Goal: Navigation & Orientation: Find specific page/section

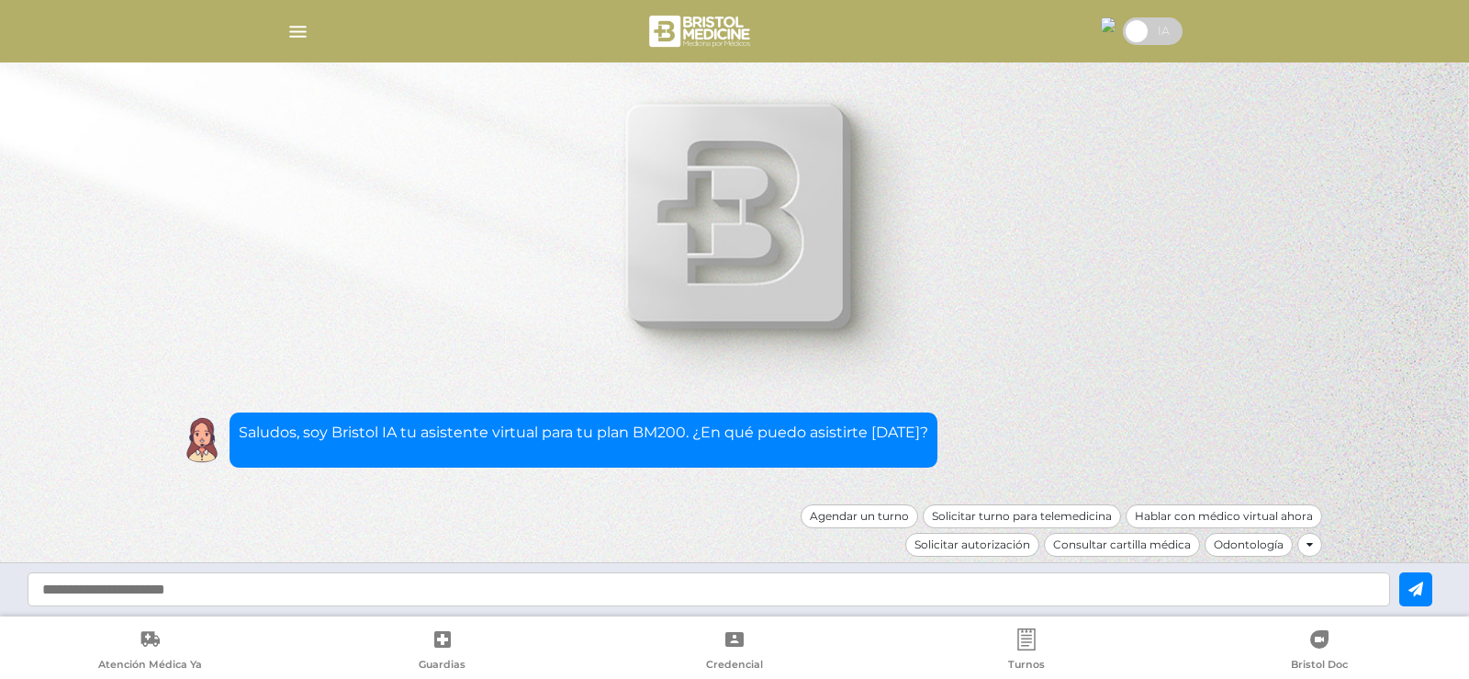
click at [737, 643] on icon at bounding box center [735, 639] width 22 height 22
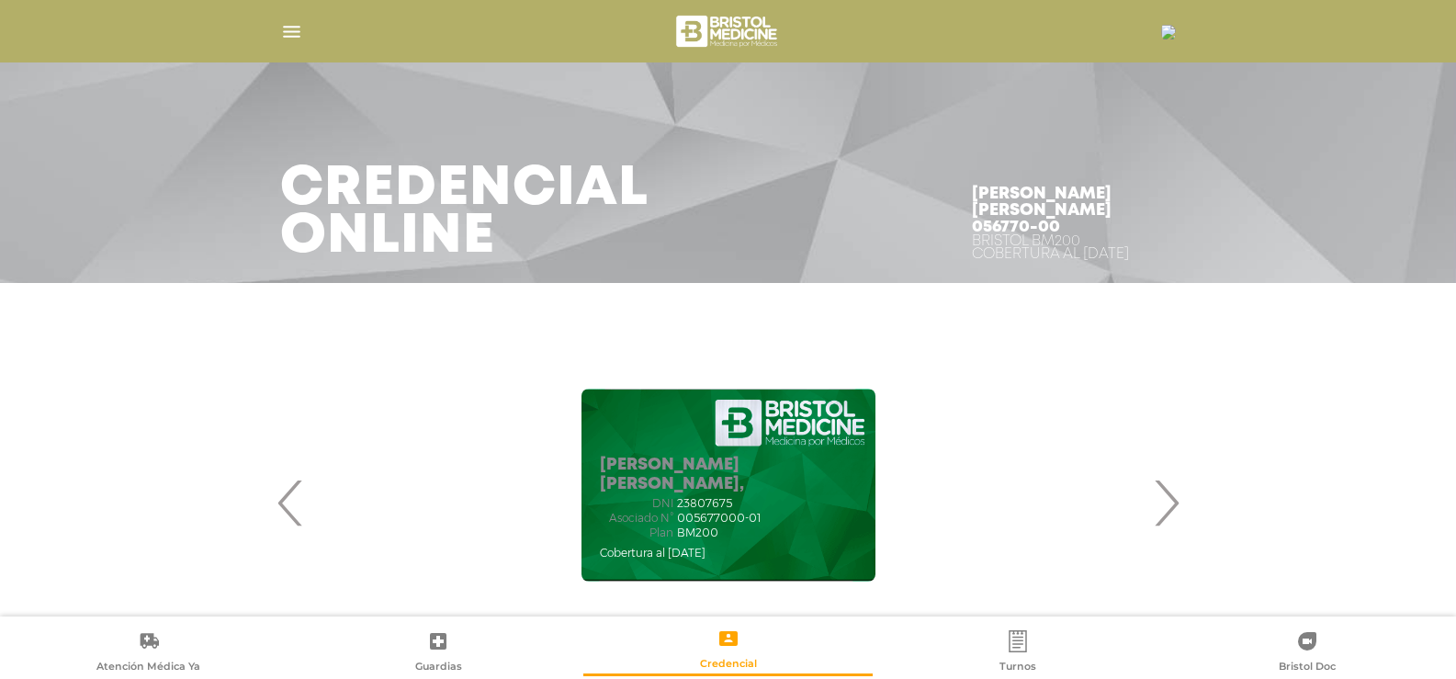
scroll to position [62, 0]
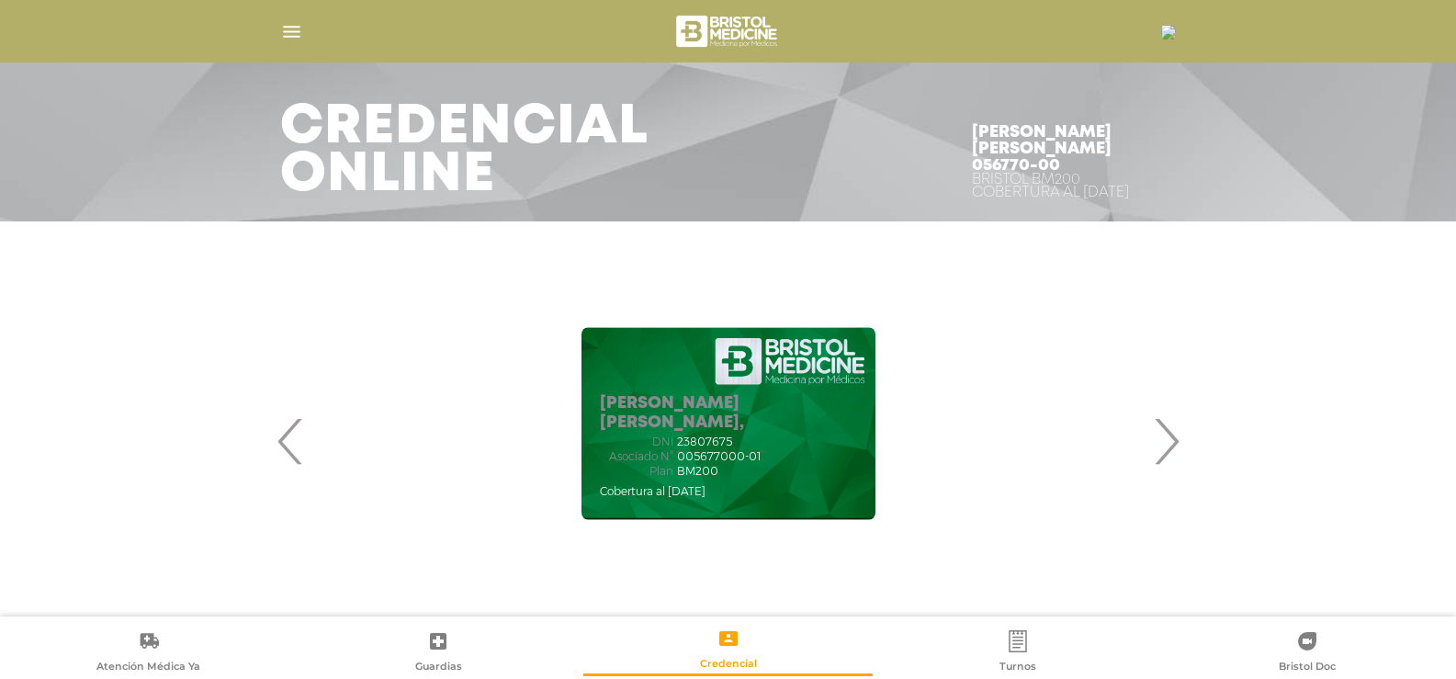
click at [288, 26] on img "button" at bounding box center [291, 31] width 23 height 23
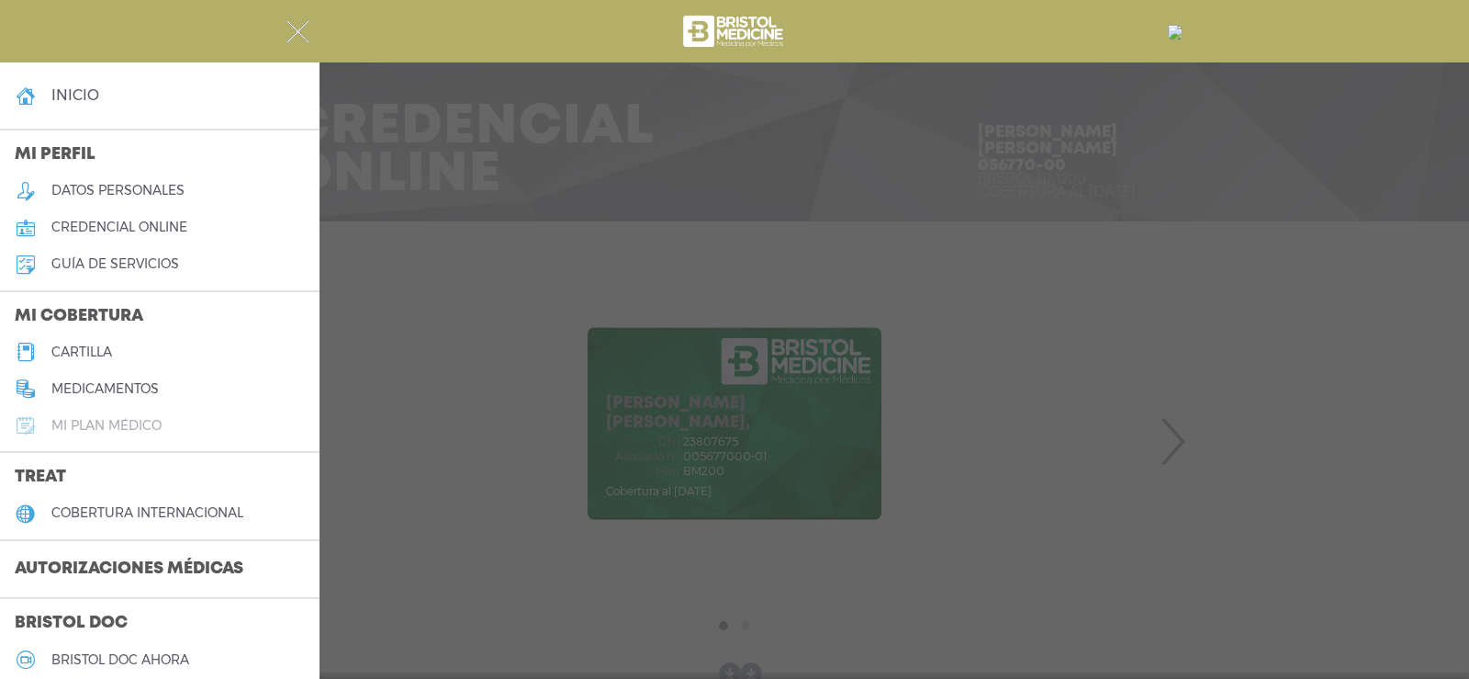
click at [152, 426] on h5 "Mi plan médico" at bounding box center [106, 426] width 110 height 16
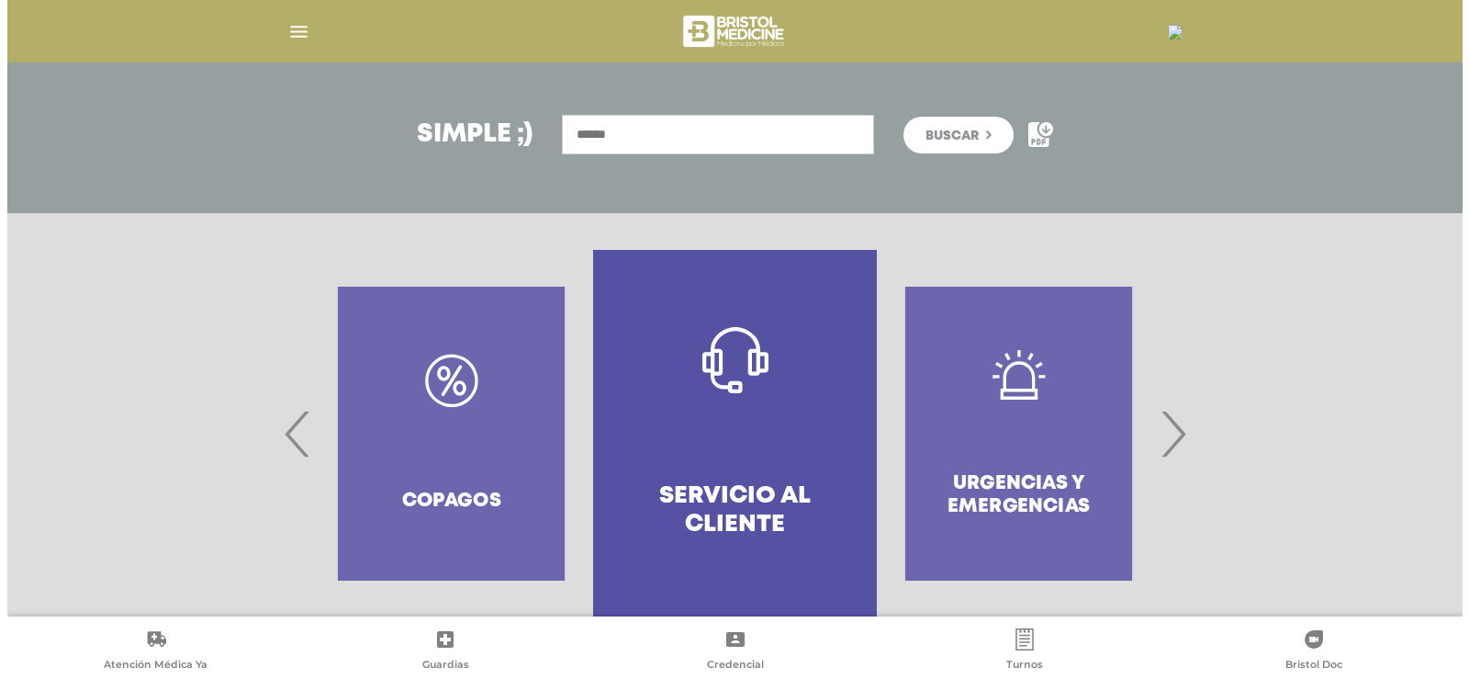
scroll to position [203, 0]
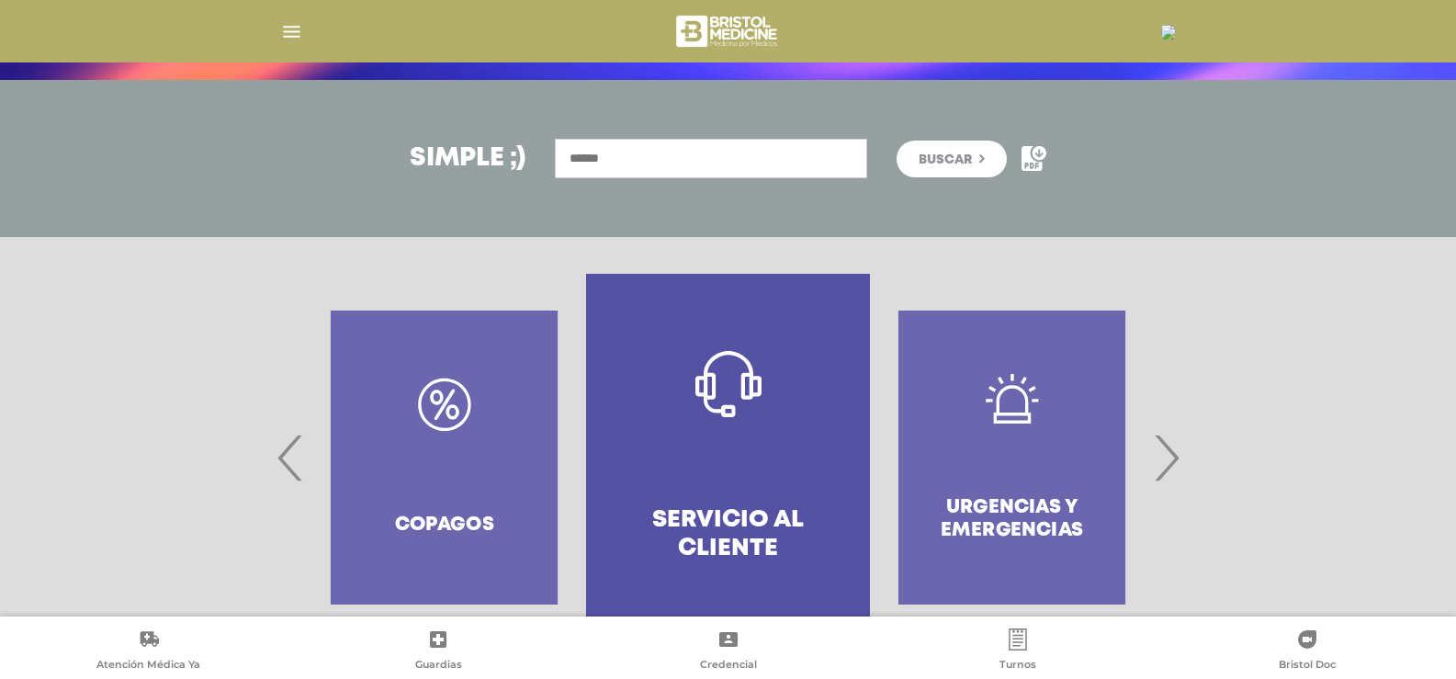
click at [717, 154] on input "text" at bounding box center [711, 158] width 312 height 39
click at [287, 29] on img "button" at bounding box center [291, 31] width 23 height 23
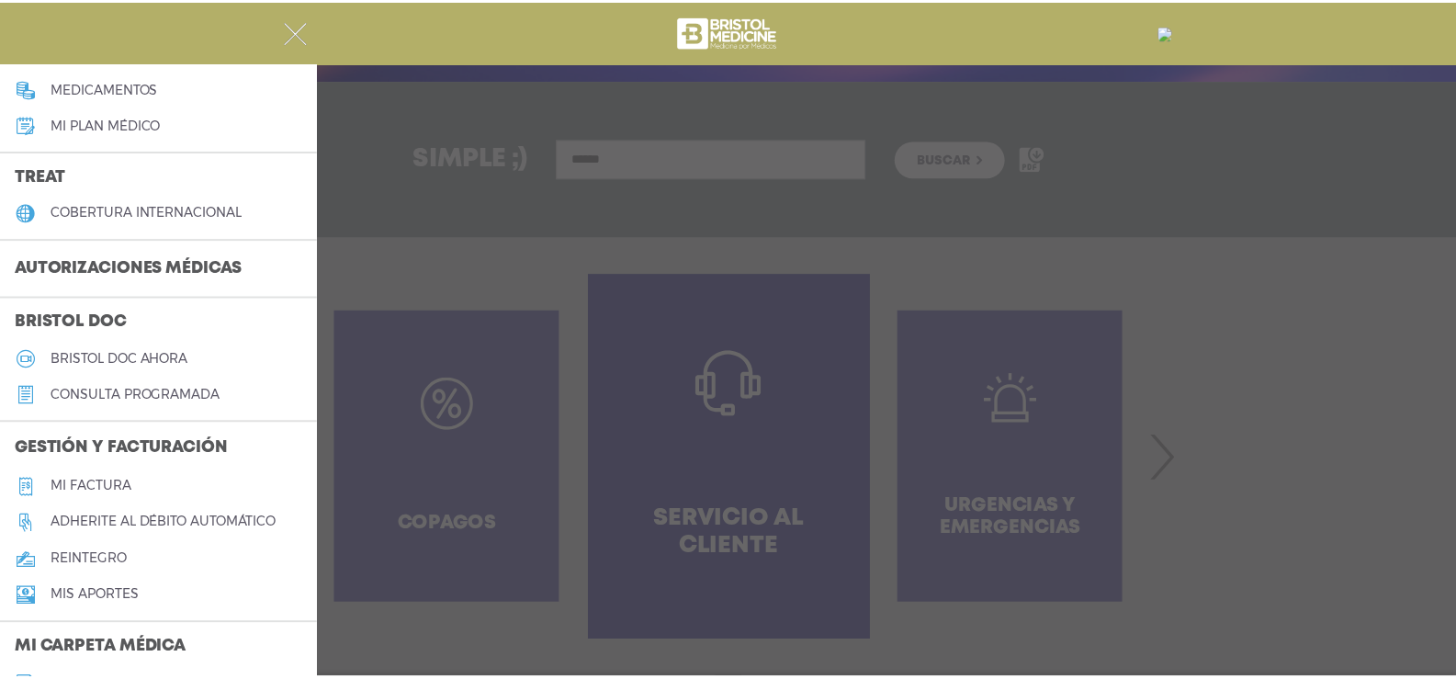
scroll to position [306, 0]
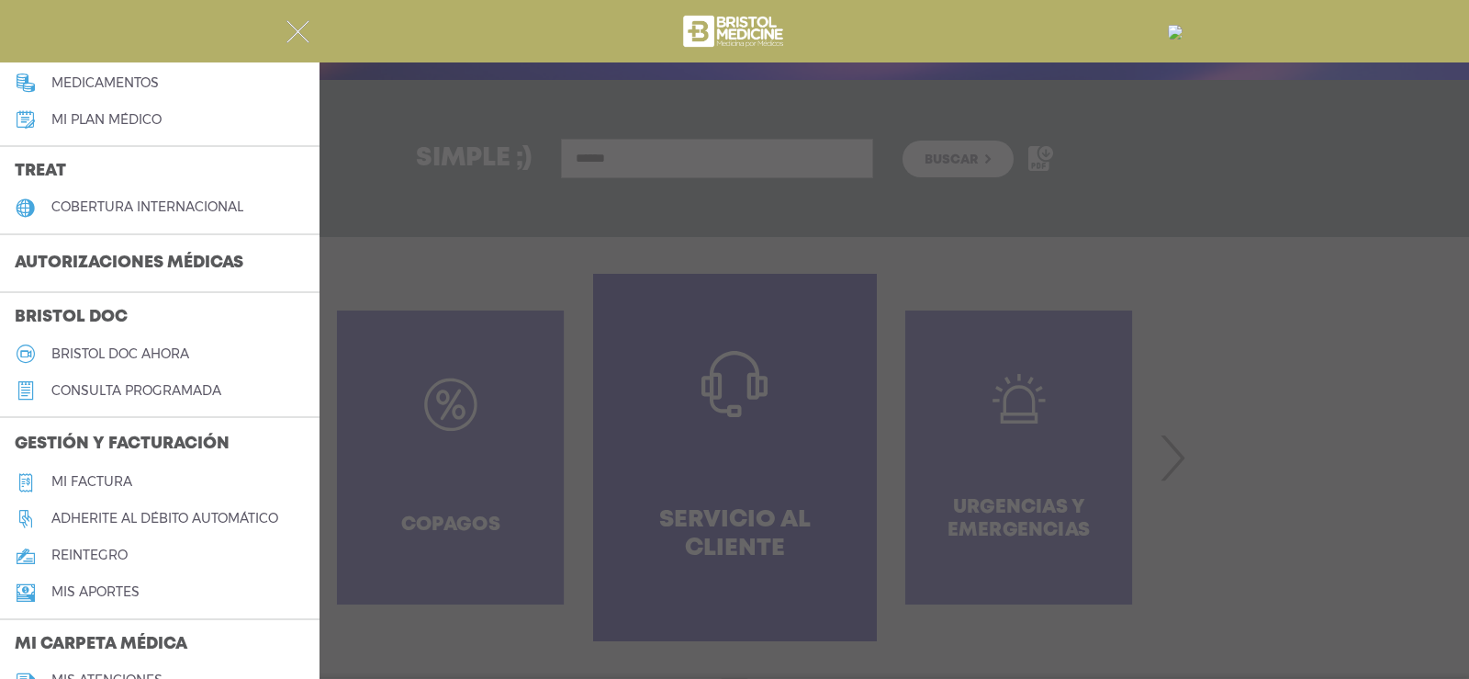
click at [111, 479] on h5 "Mi factura" at bounding box center [91, 482] width 81 height 16
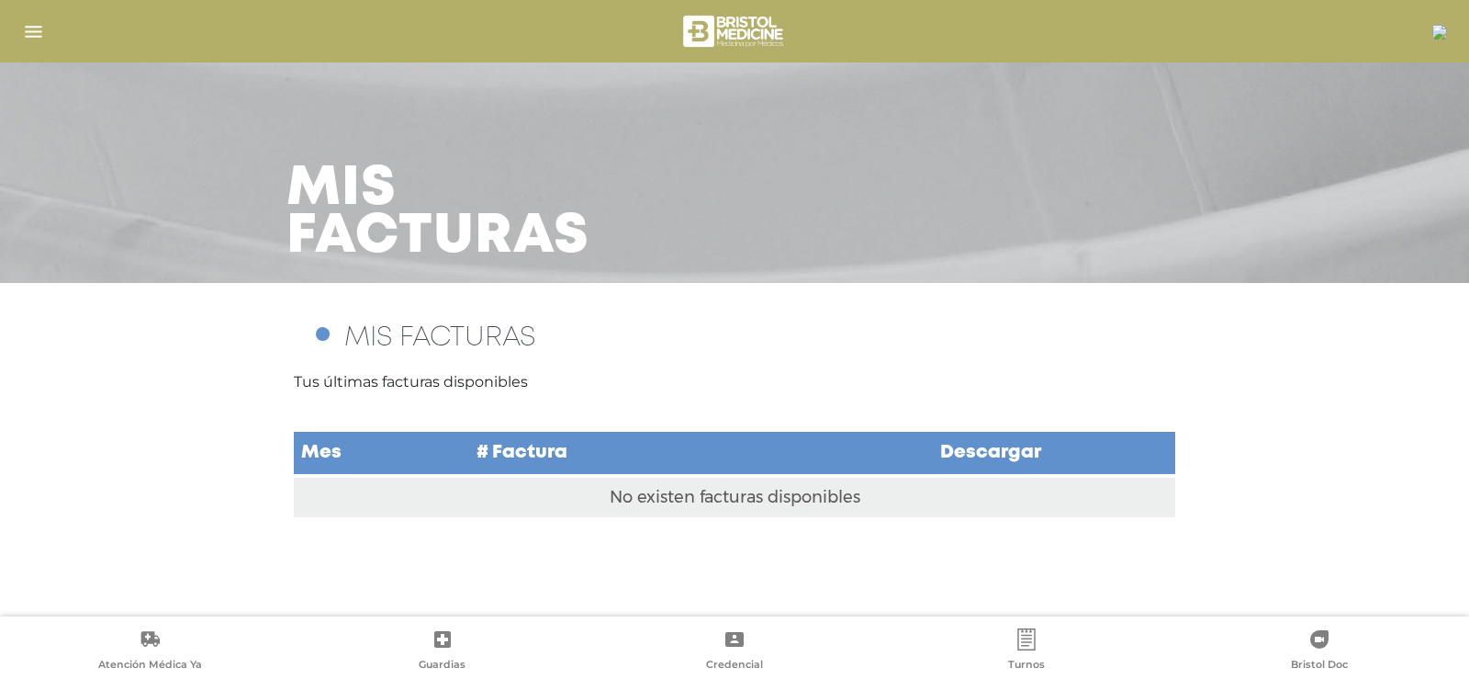
click at [39, 24] on img "button" at bounding box center [33, 31] width 23 height 23
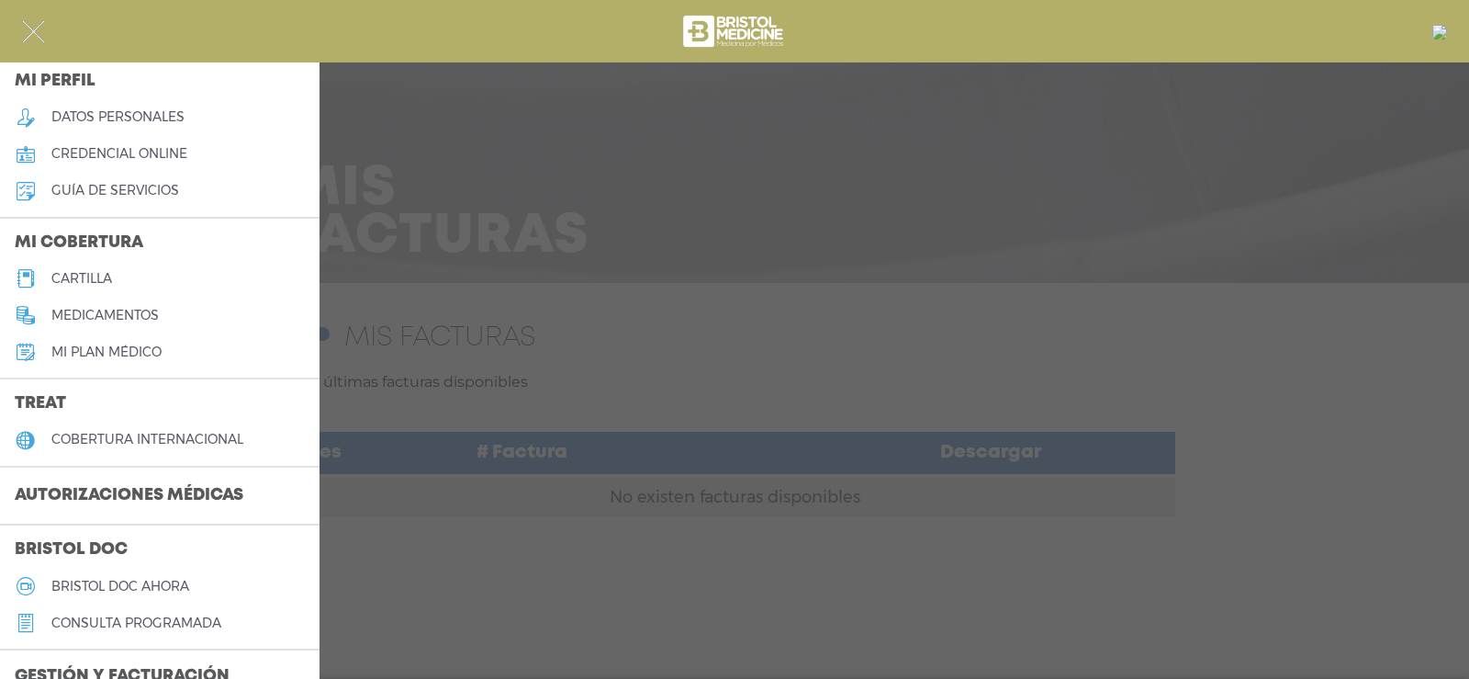
scroll to position [28, 0]
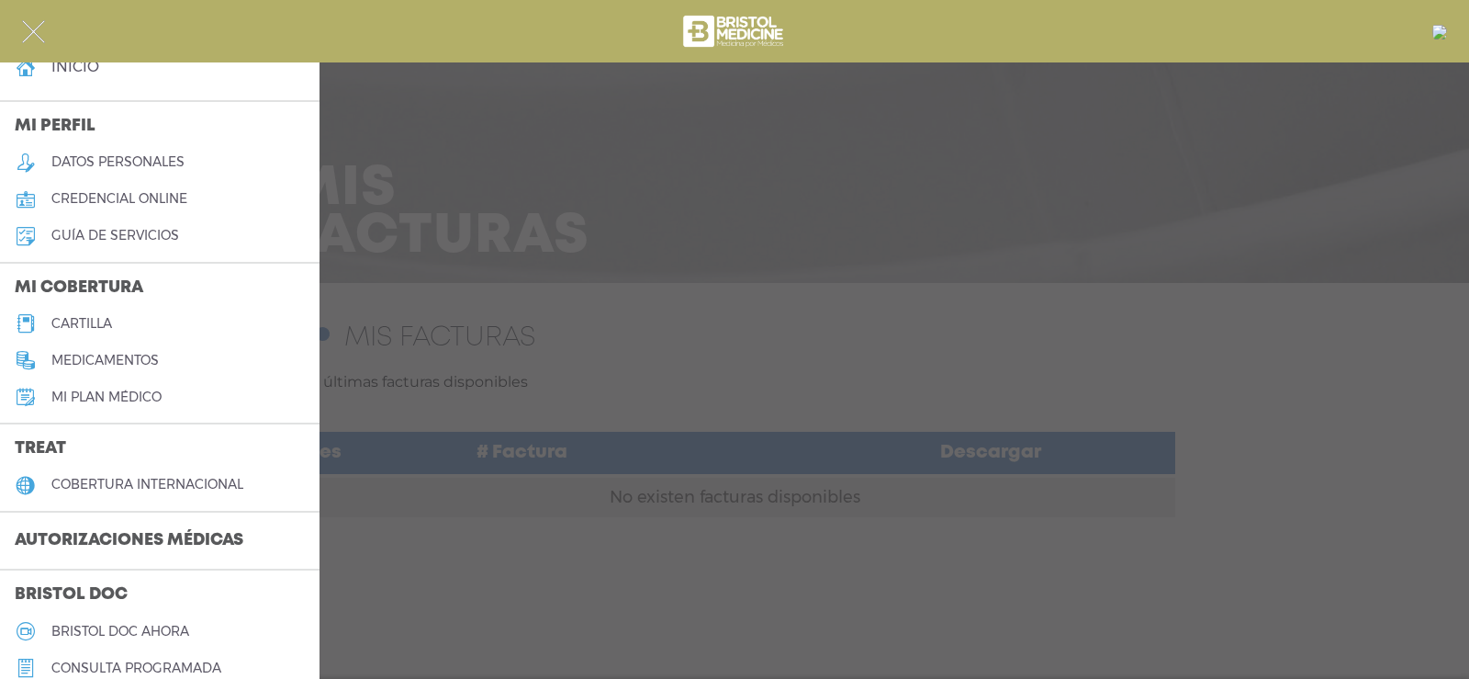
click at [148, 397] on h5 "Mi plan médico" at bounding box center [106, 397] width 110 height 16
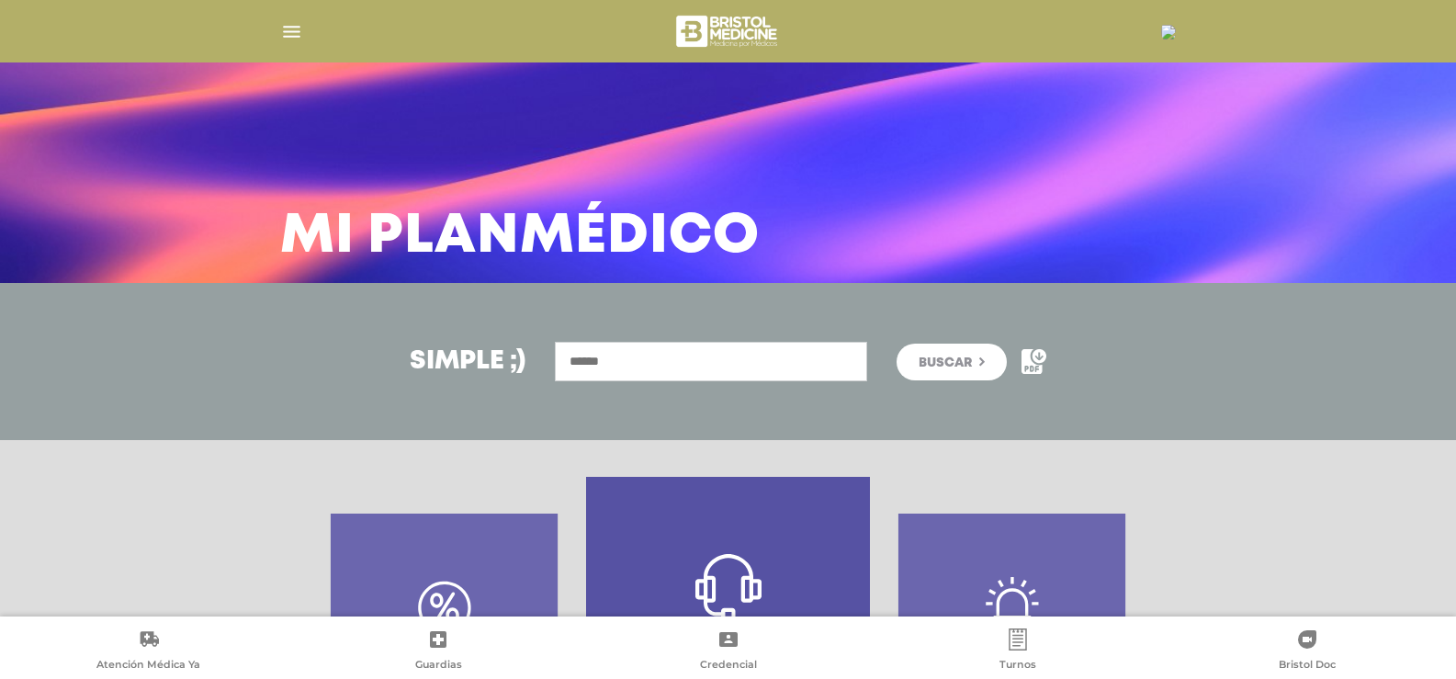
click at [611, 362] on input "text" at bounding box center [711, 361] width 312 height 39
click at [1161, 35] on img at bounding box center [1168, 32] width 15 height 15
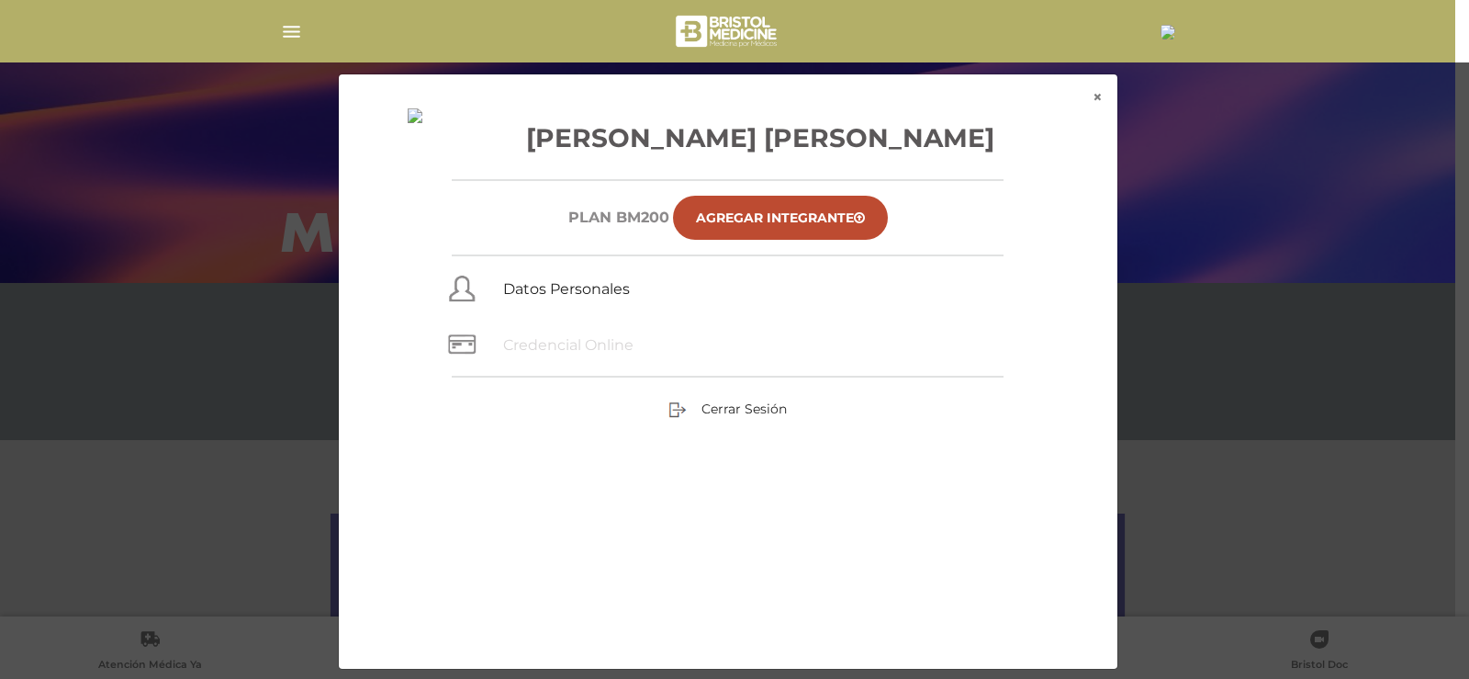
click at [602, 341] on link "Credencial Online" at bounding box center [568, 344] width 130 height 17
